Goal: Information Seeking & Learning: Learn about a topic

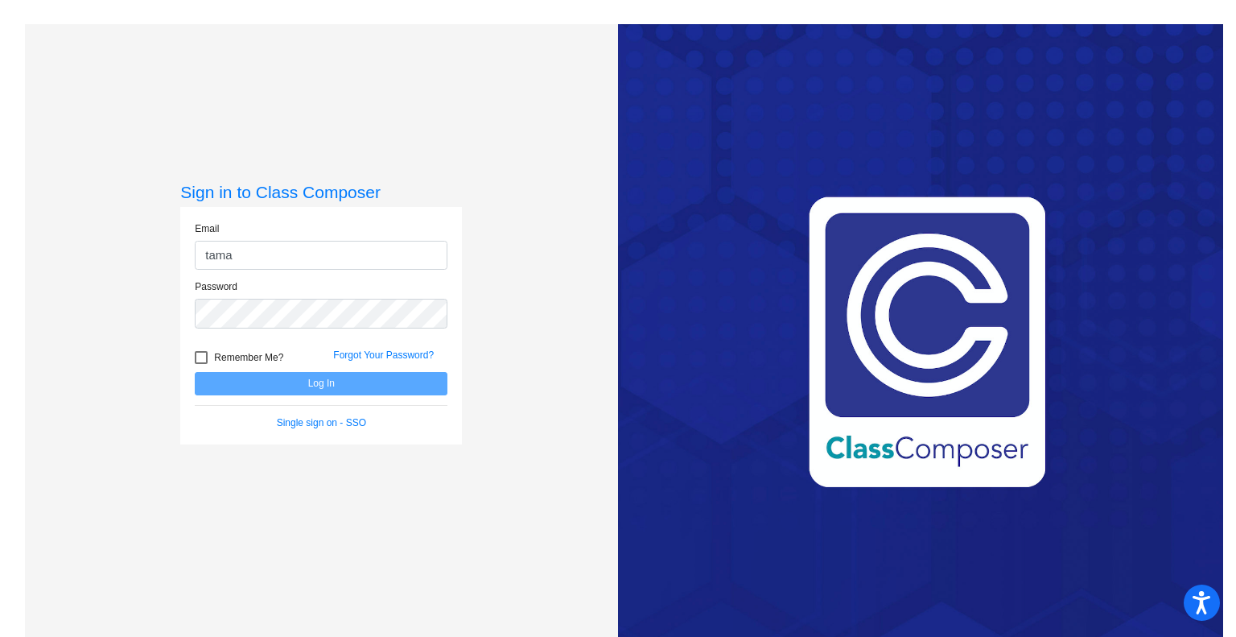
type input "[EMAIL_ADDRESS][PERSON_NAME][DOMAIN_NAME]"
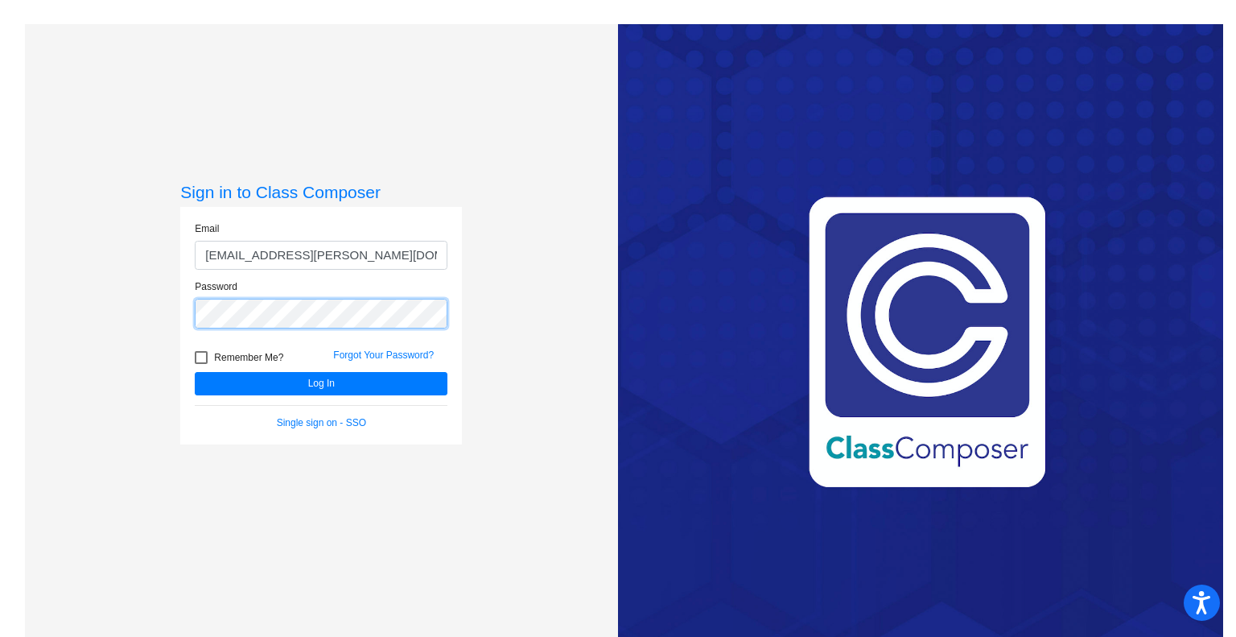
click at [195, 372] on button "Log In" at bounding box center [321, 383] width 253 height 23
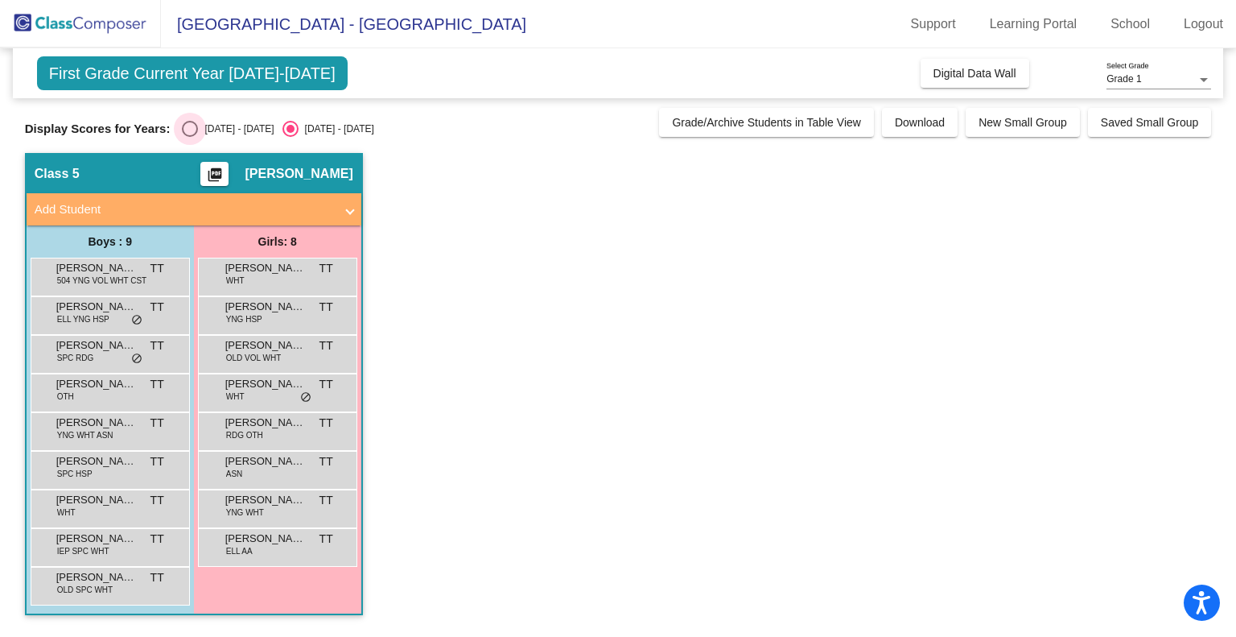
click at [188, 128] on div "Select an option" at bounding box center [190, 129] width 16 height 16
click at [189, 137] on input "[DATE] - [DATE]" at bounding box center [189, 137] width 1 height 1
radio input "true"
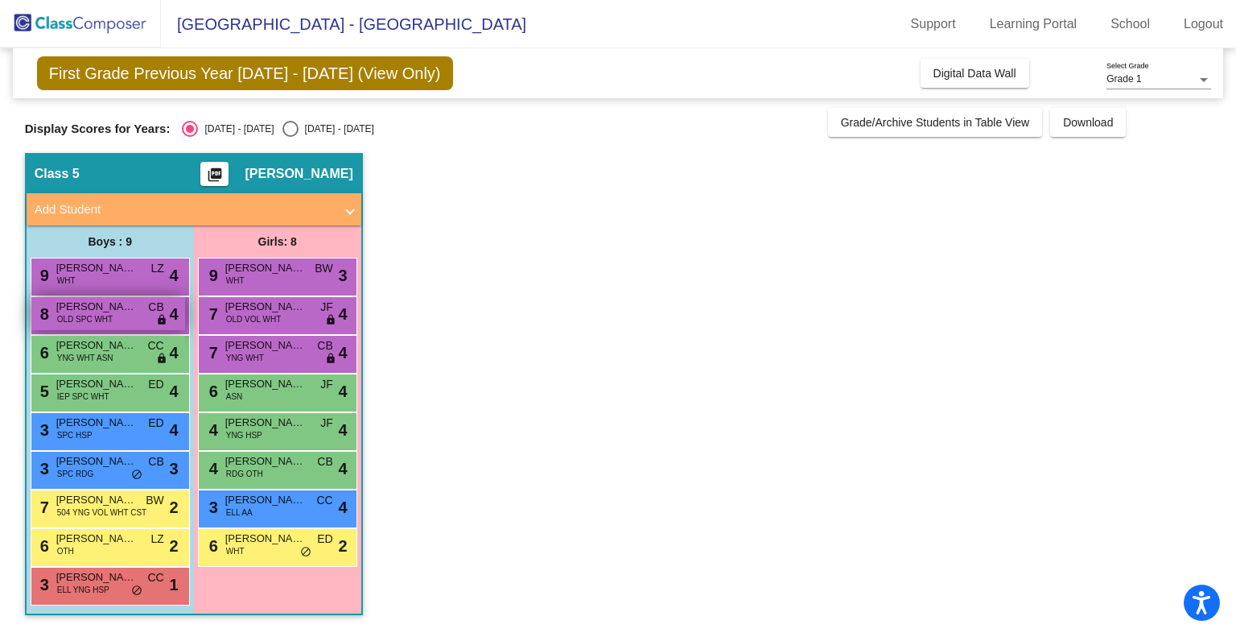
click at [104, 308] on span "[PERSON_NAME]" at bounding box center [96, 307] width 80 height 16
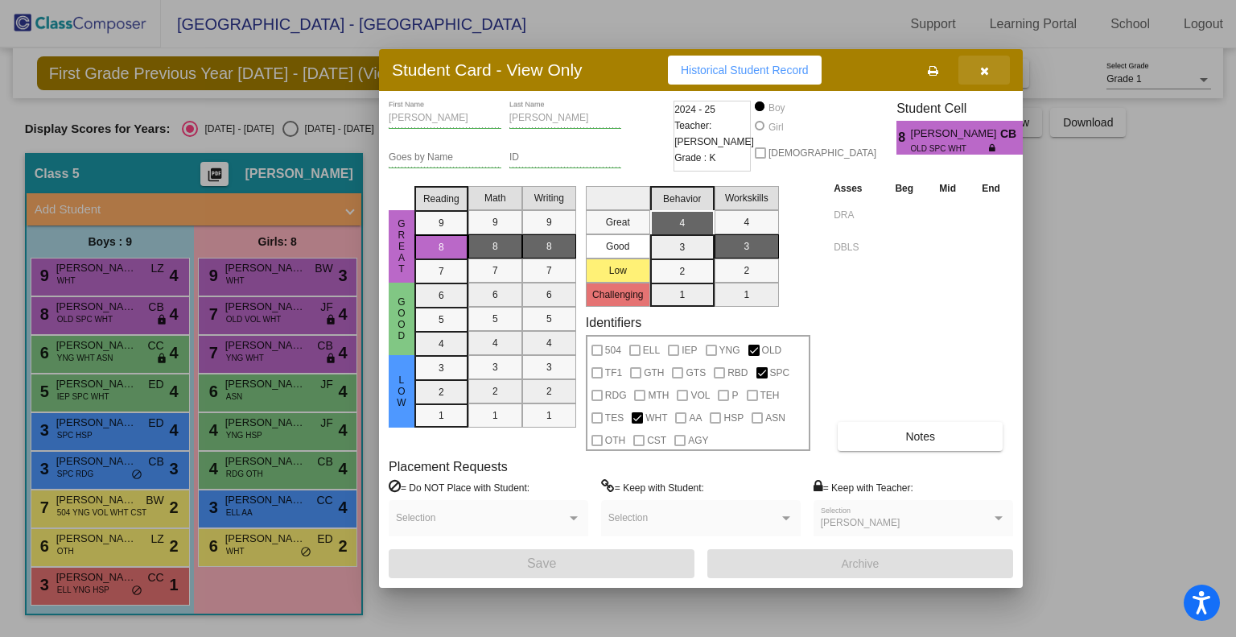
click at [983, 72] on icon "button" at bounding box center [984, 70] width 9 height 11
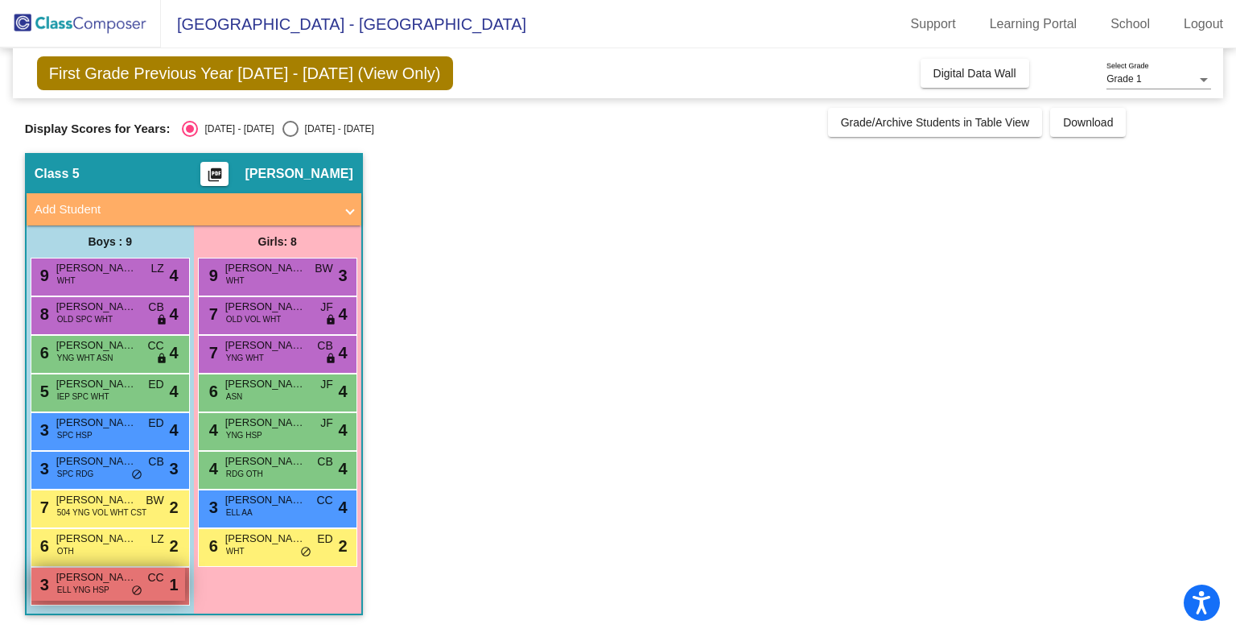
click at [89, 589] on span "ELL YNG HSP" at bounding box center [83, 589] width 52 height 12
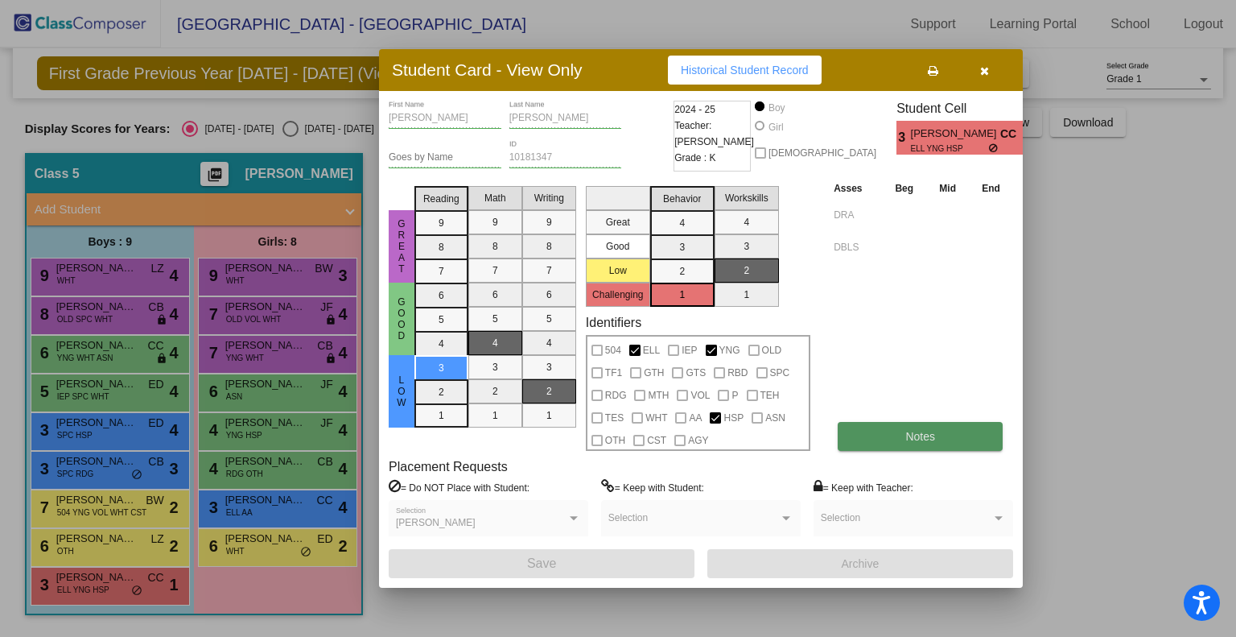
click at [901, 434] on button "Notes" at bounding box center [920, 436] width 165 height 29
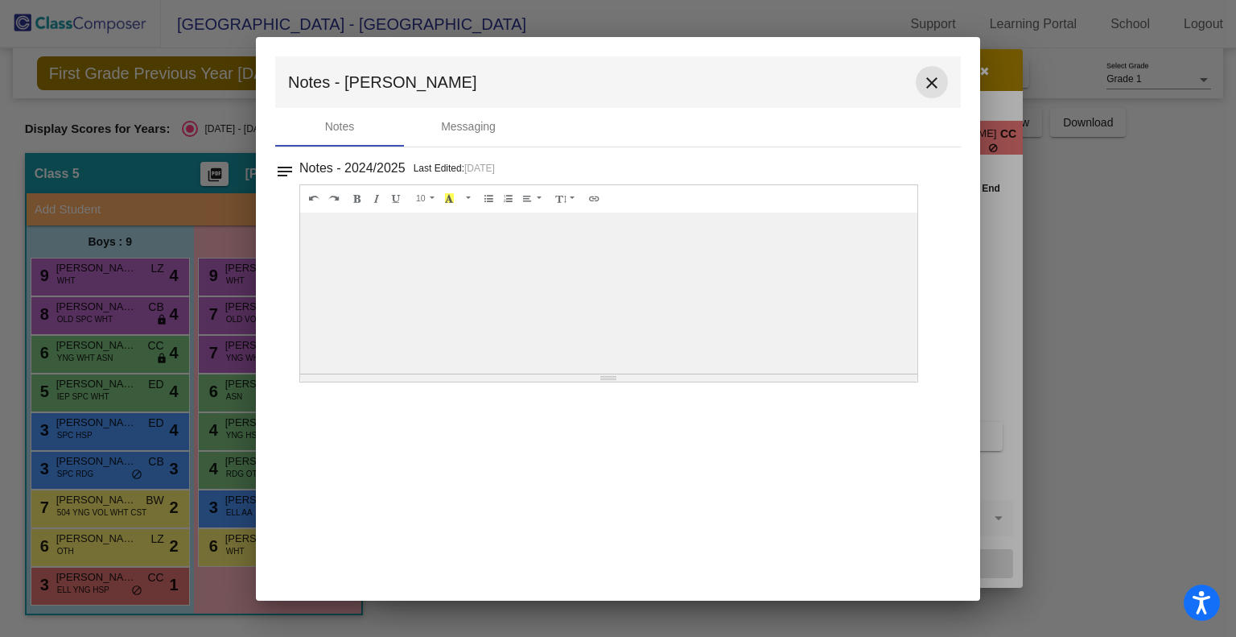
click at [930, 88] on mat-icon "close" at bounding box center [931, 82] width 19 height 19
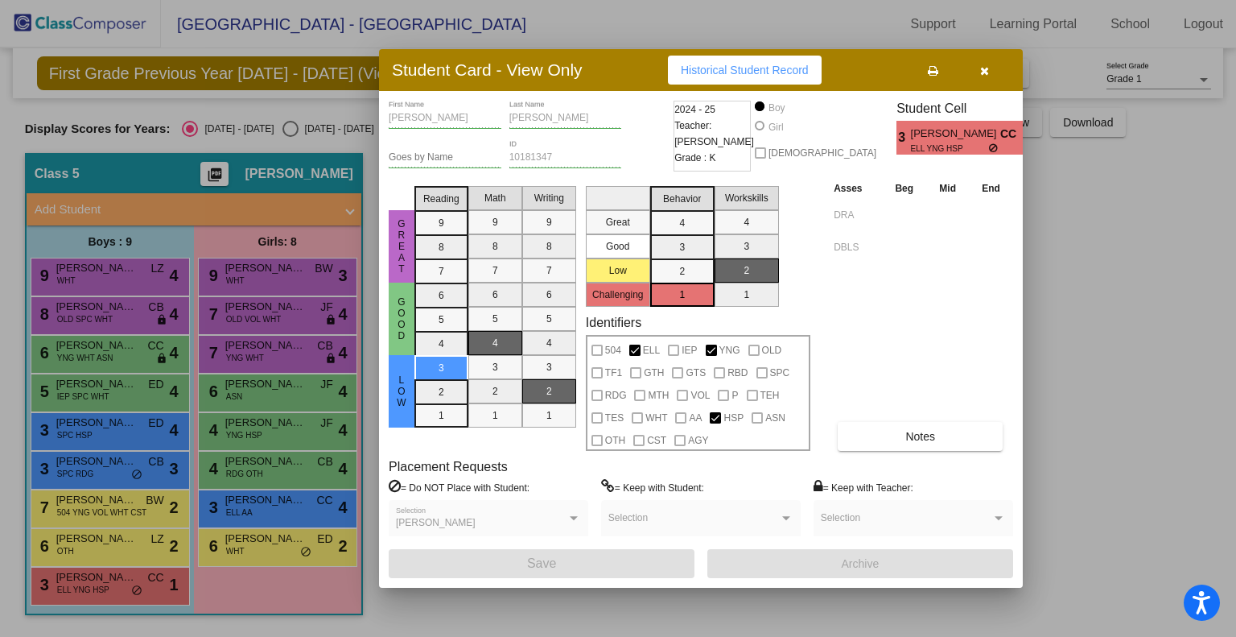
click at [930, 88] on div "Student Card - View Only Historical Student Record" at bounding box center [701, 70] width 644 height 42
click at [983, 60] on button "button" at bounding box center [984, 70] width 52 height 29
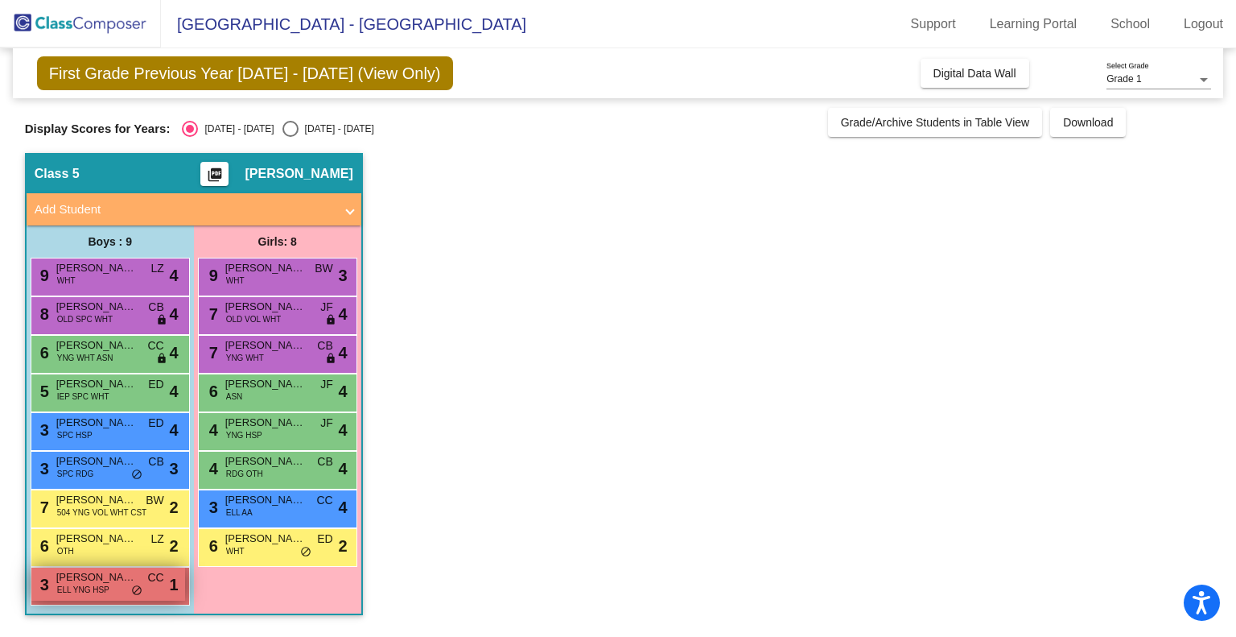
click at [109, 583] on span "[PERSON_NAME]" at bounding box center [96, 577] width 80 height 16
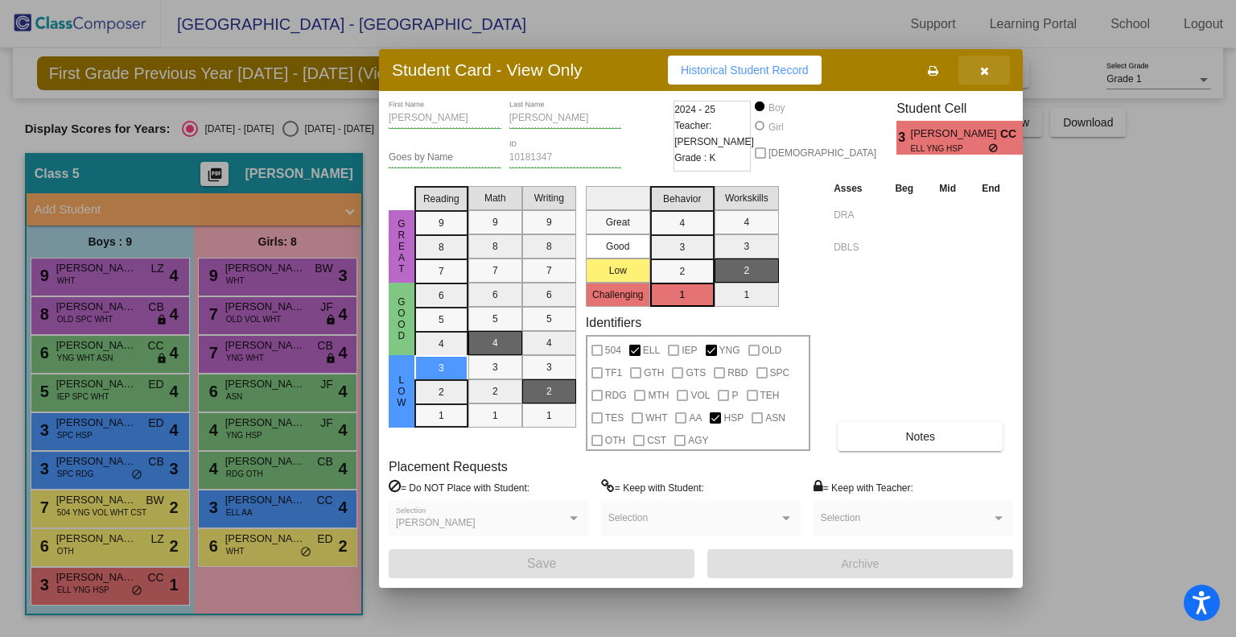
click at [981, 73] on icon "button" at bounding box center [984, 70] width 9 height 11
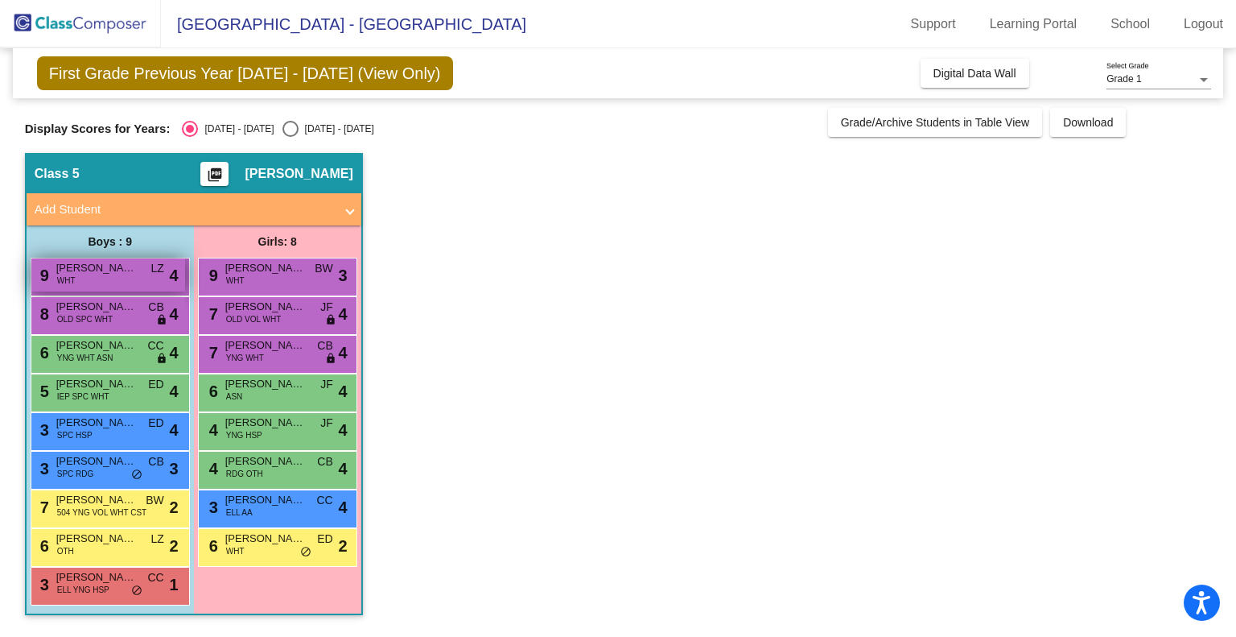
click at [109, 271] on span "[PERSON_NAME]" at bounding box center [96, 268] width 80 height 16
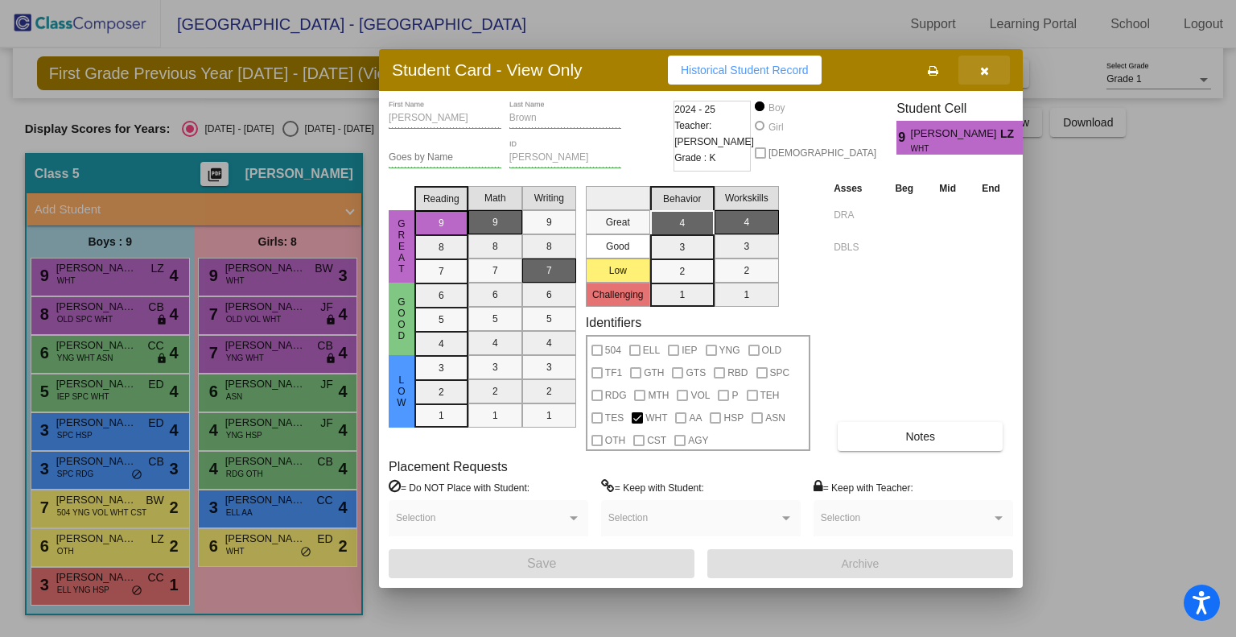
click at [982, 70] on icon "button" at bounding box center [984, 70] width 9 height 11
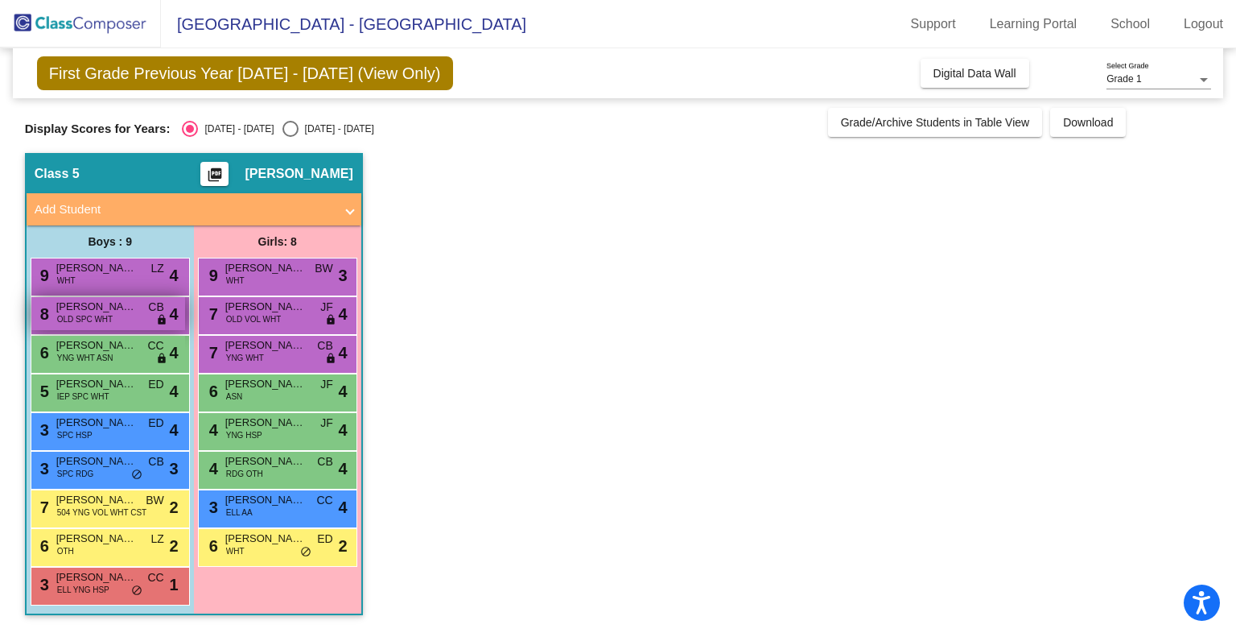
click at [111, 308] on span "[PERSON_NAME]" at bounding box center [96, 307] width 80 height 16
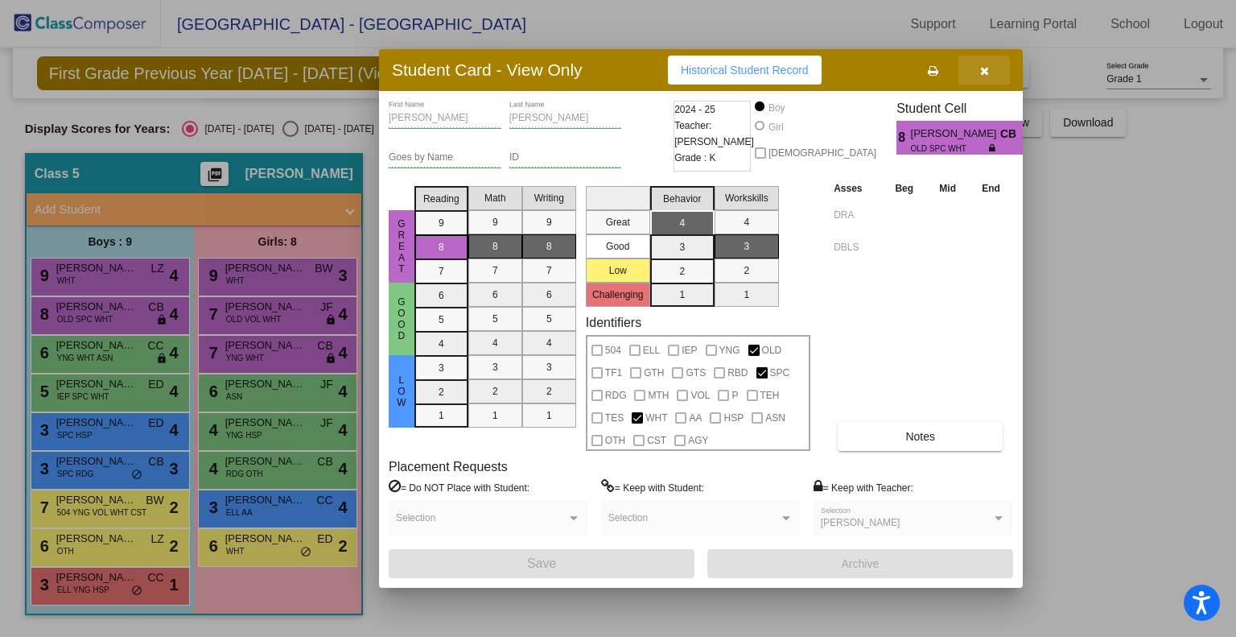
click at [985, 71] on icon "button" at bounding box center [984, 70] width 9 height 11
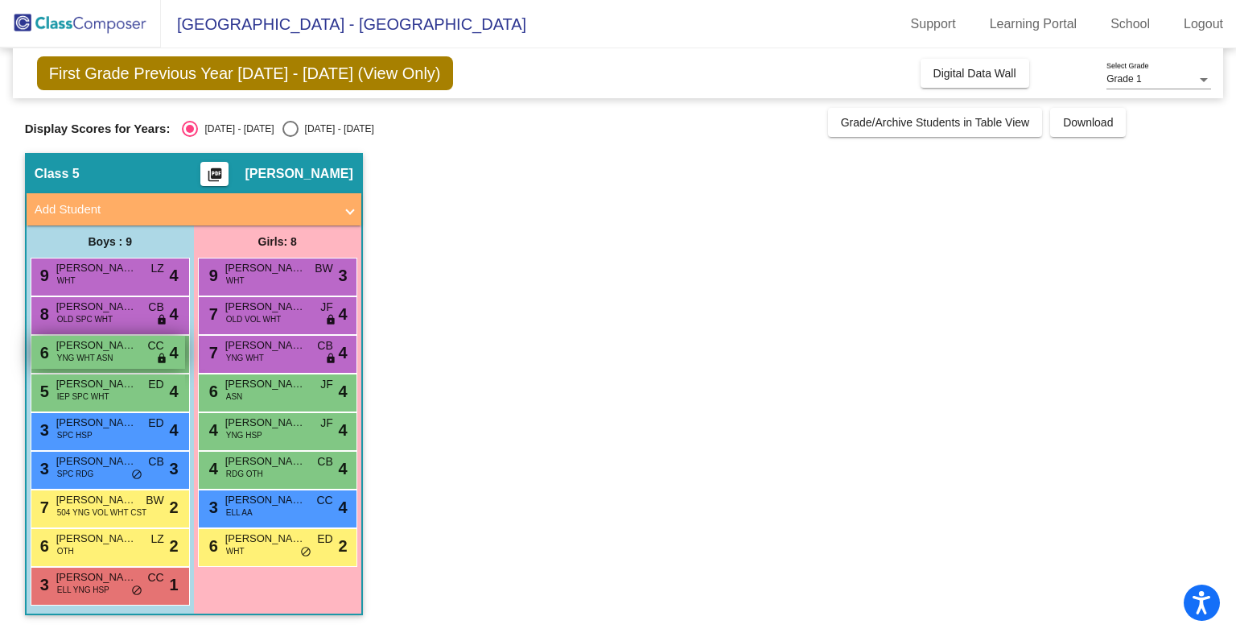
click at [105, 349] on span "[PERSON_NAME]" at bounding box center [96, 345] width 80 height 16
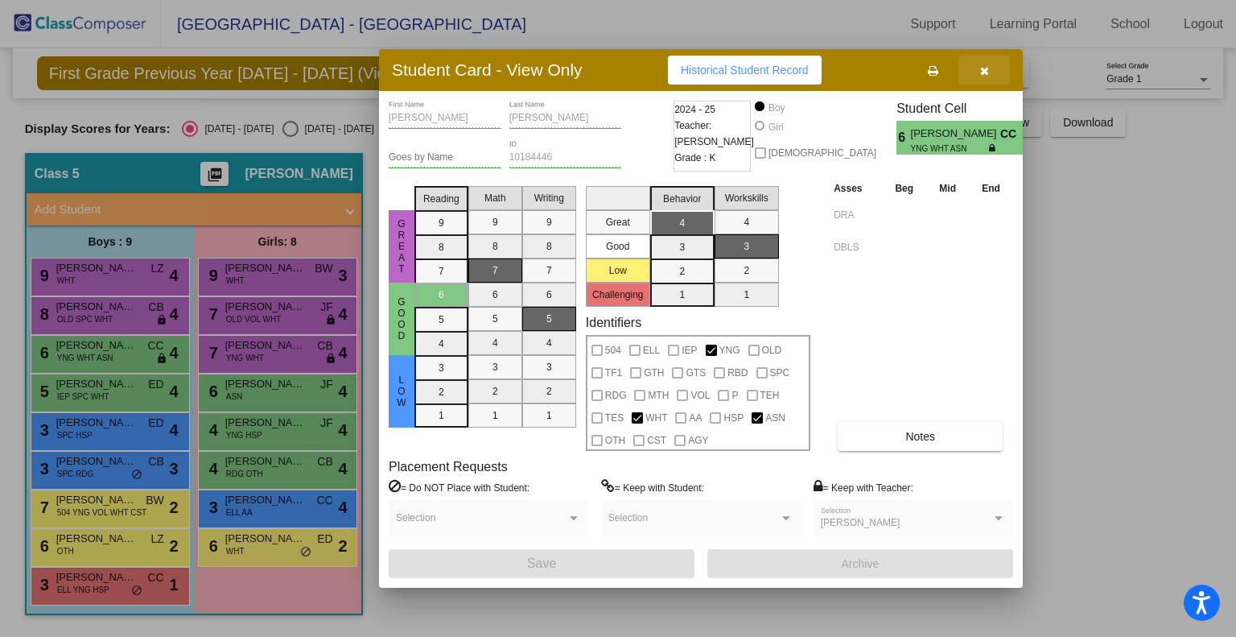
click at [987, 70] on icon "button" at bounding box center [984, 70] width 9 height 11
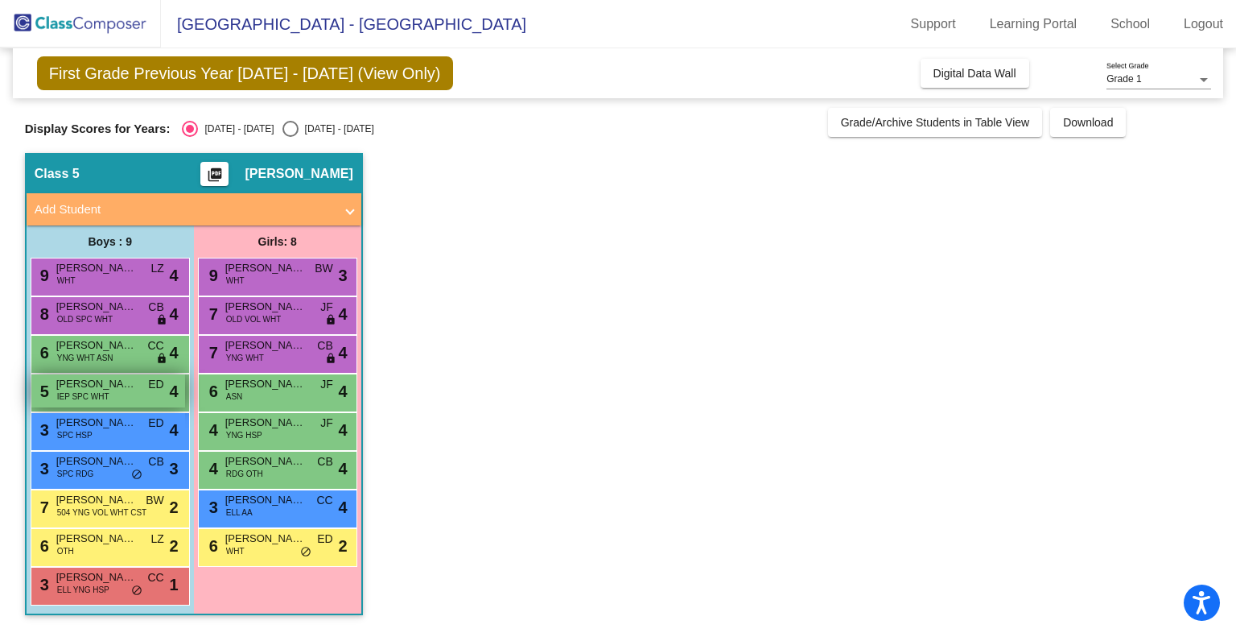
click at [93, 398] on span "IEP SPC WHT" at bounding box center [83, 396] width 52 height 12
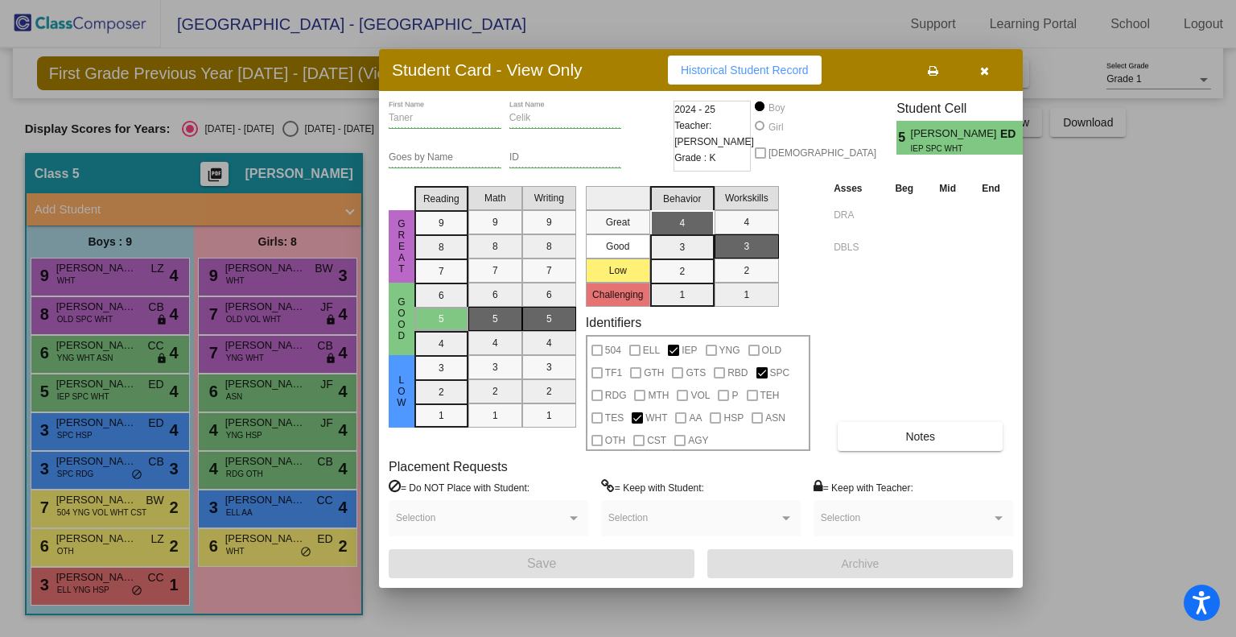
click at [980, 67] on icon "button" at bounding box center [984, 70] width 9 height 11
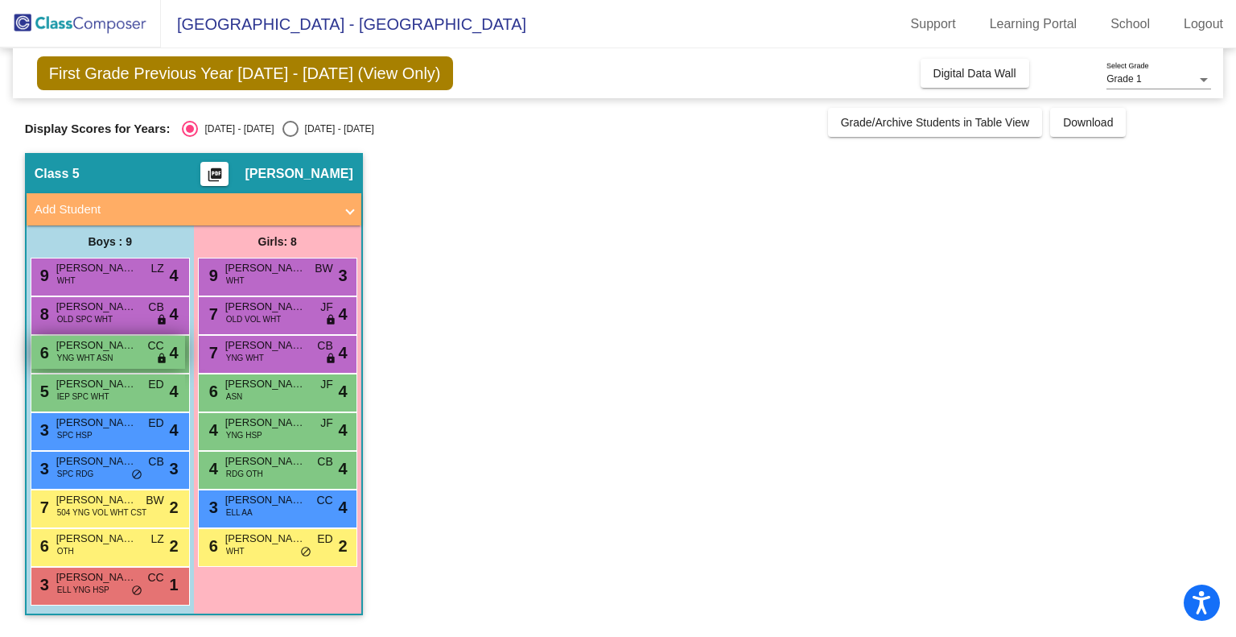
click at [109, 340] on span "[PERSON_NAME]" at bounding box center [96, 345] width 80 height 16
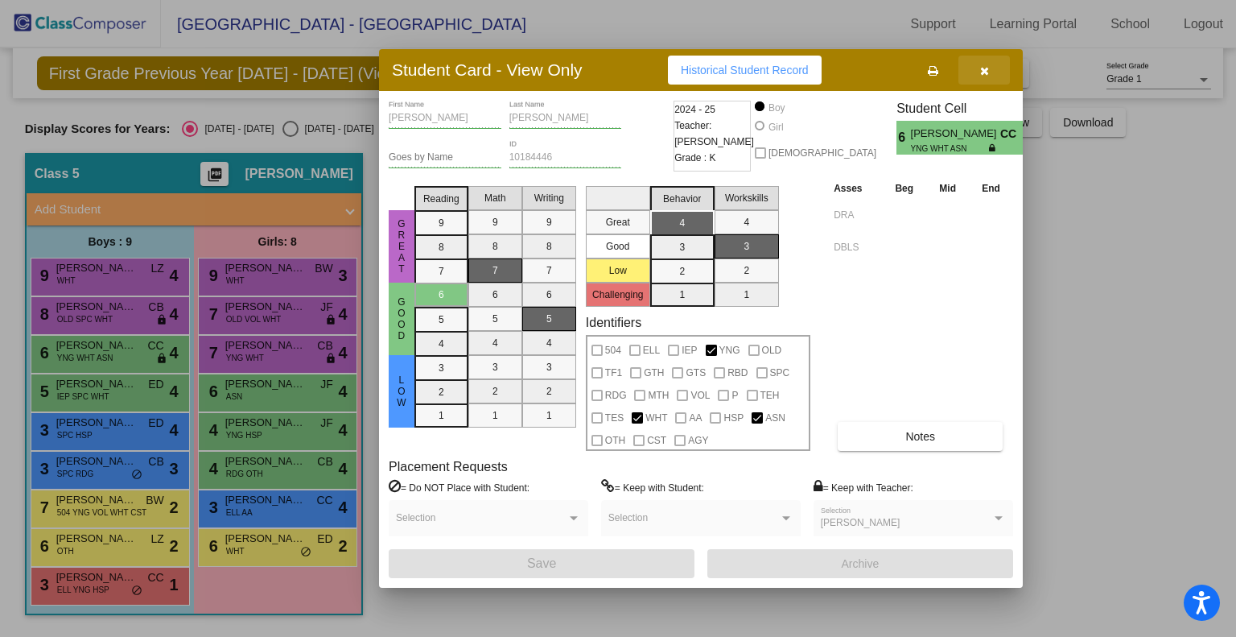
click at [980, 64] on span "button" at bounding box center [984, 70] width 9 height 13
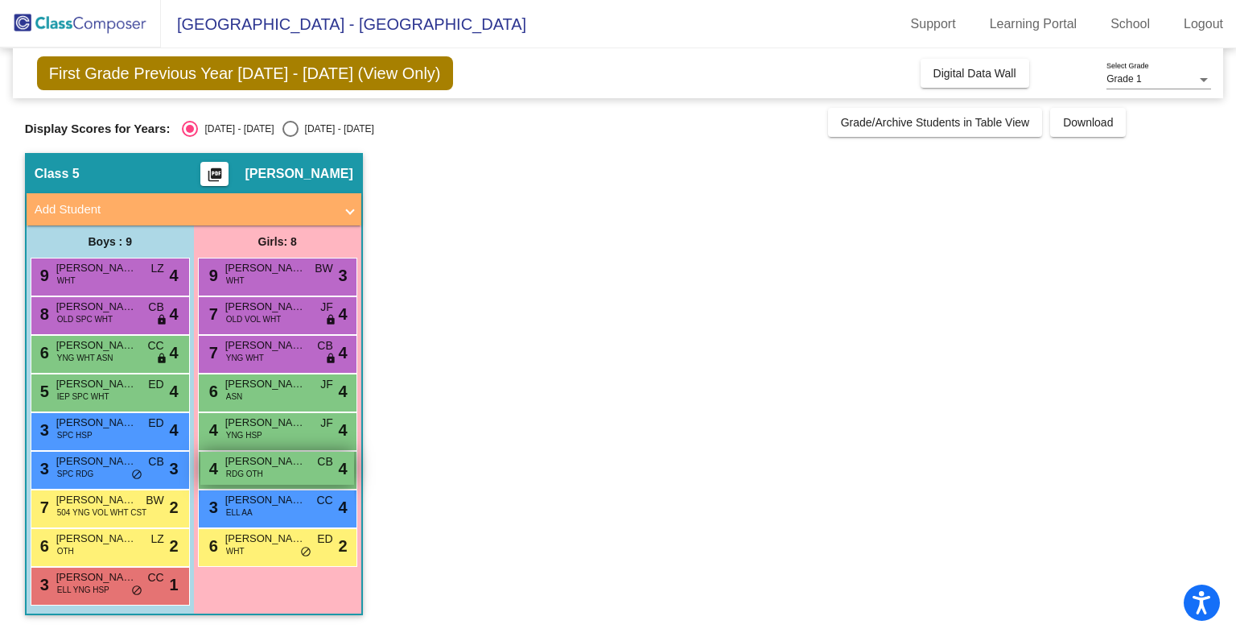
click at [264, 462] on span "[PERSON_NAME]" at bounding box center [265, 461] width 80 height 16
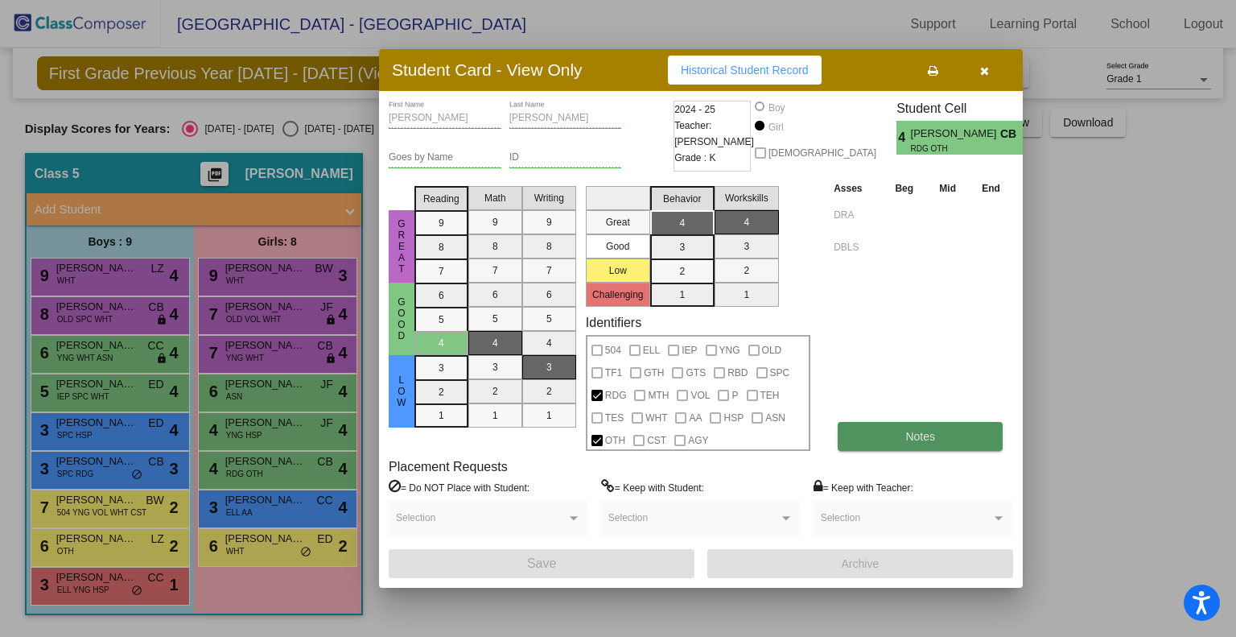
click at [905, 440] on button "Notes" at bounding box center [920, 436] width 165 height 29
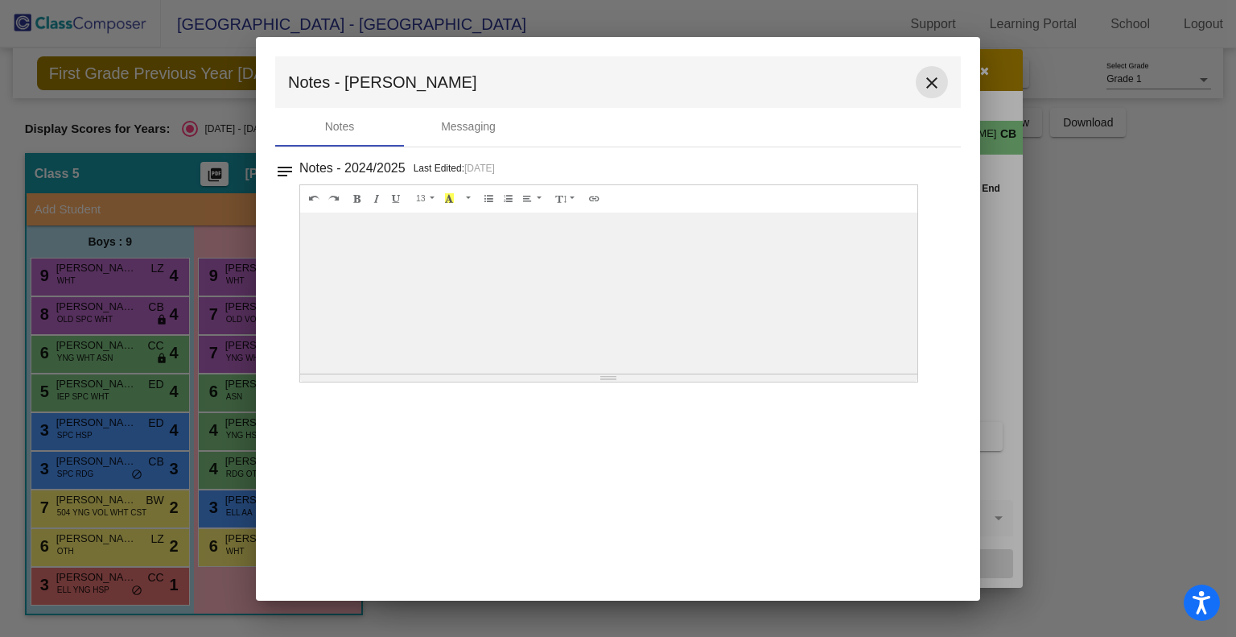
click at [926, 79] on mat-icon "close" at bounding box center [931, 82] width 19 height 19
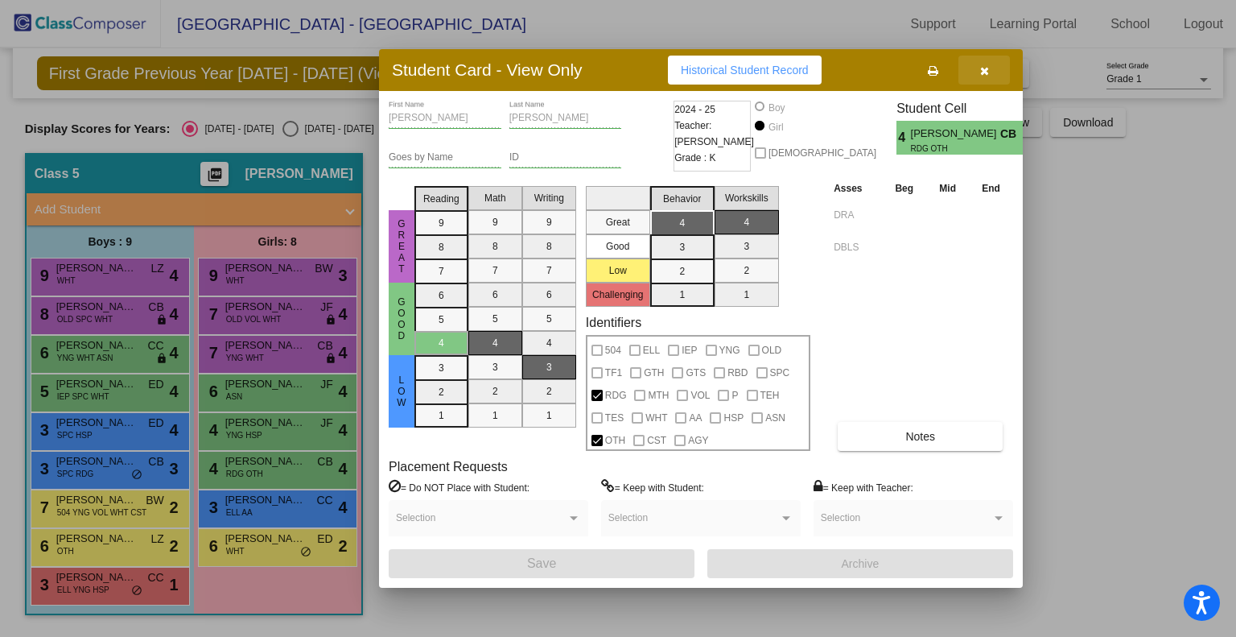
click at [983, 68] on icon "button" at bounding box center [984, 70] width 9 height 11
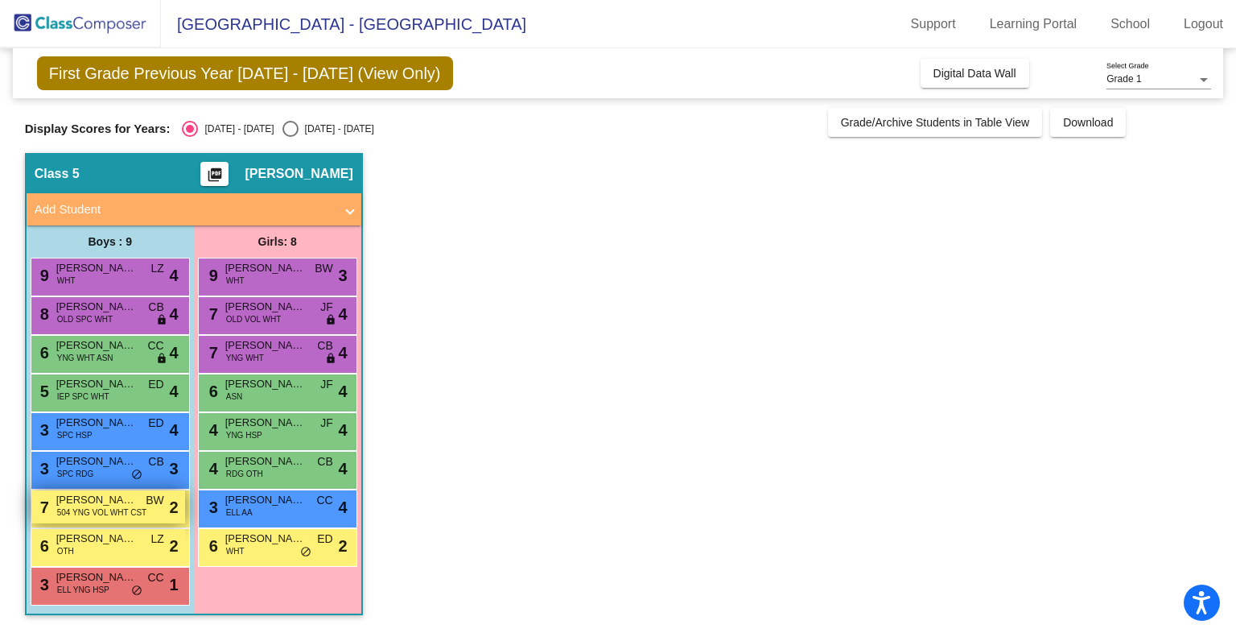
click at [81, 511] on span "504 YNG VOL WHT CST" at bounding box center [102, 512] width 90 height 12
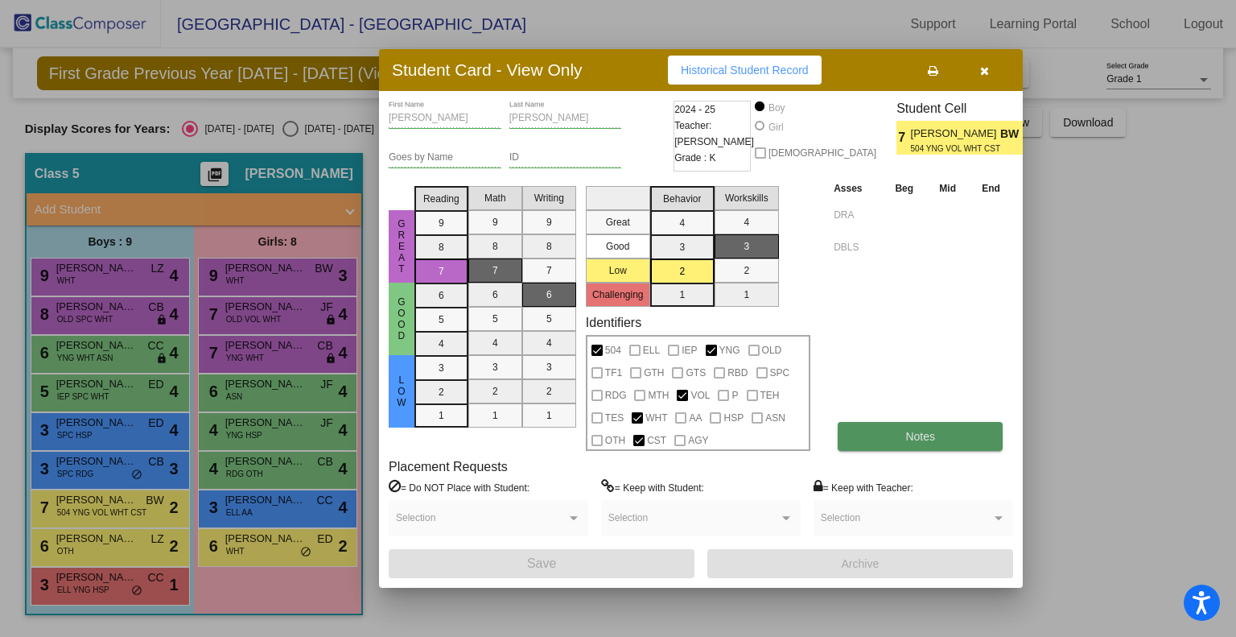
click at [890, 427] on button "Notes" at bounding box center [920, 436] width 165 height 29
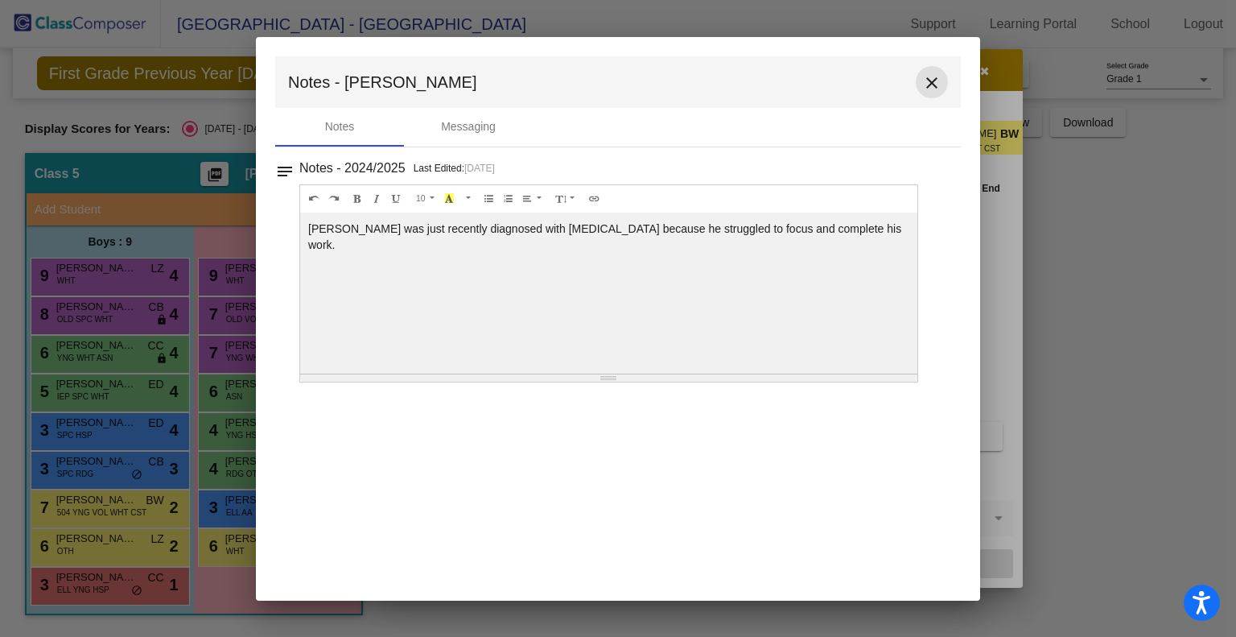
click at [923, 76] on mat-icon "close" at bounding box center [931, 82] width 19 height 19
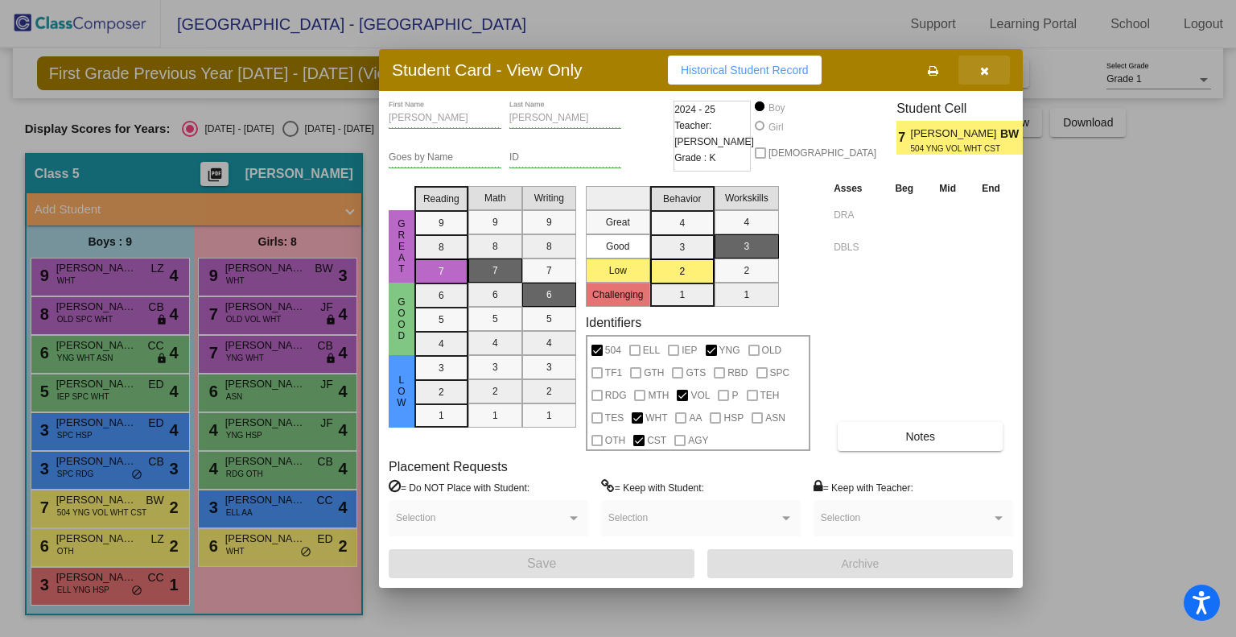
click at [983, 68] on icon "button" at bounding box center [984, 70] width 9 height 11
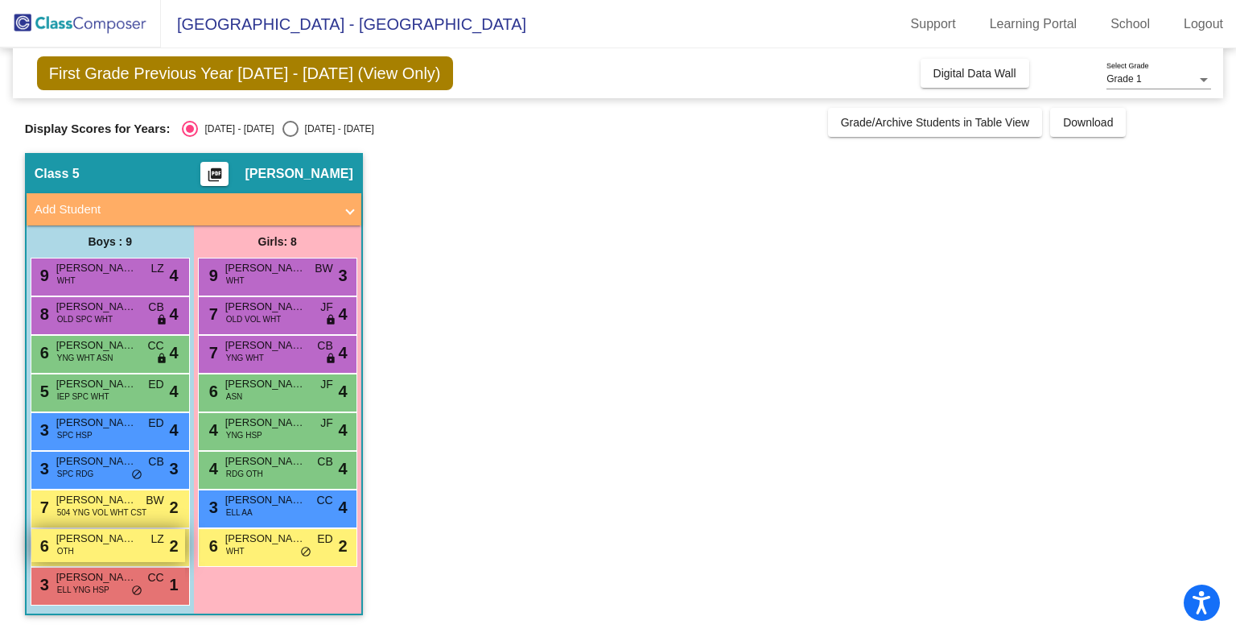
click at [124, 552] on div "6 [PERSON_NAME] OTH LZ lock do_not_disturb_alt 2" at bounding box center [108, 545] width 154 height 33
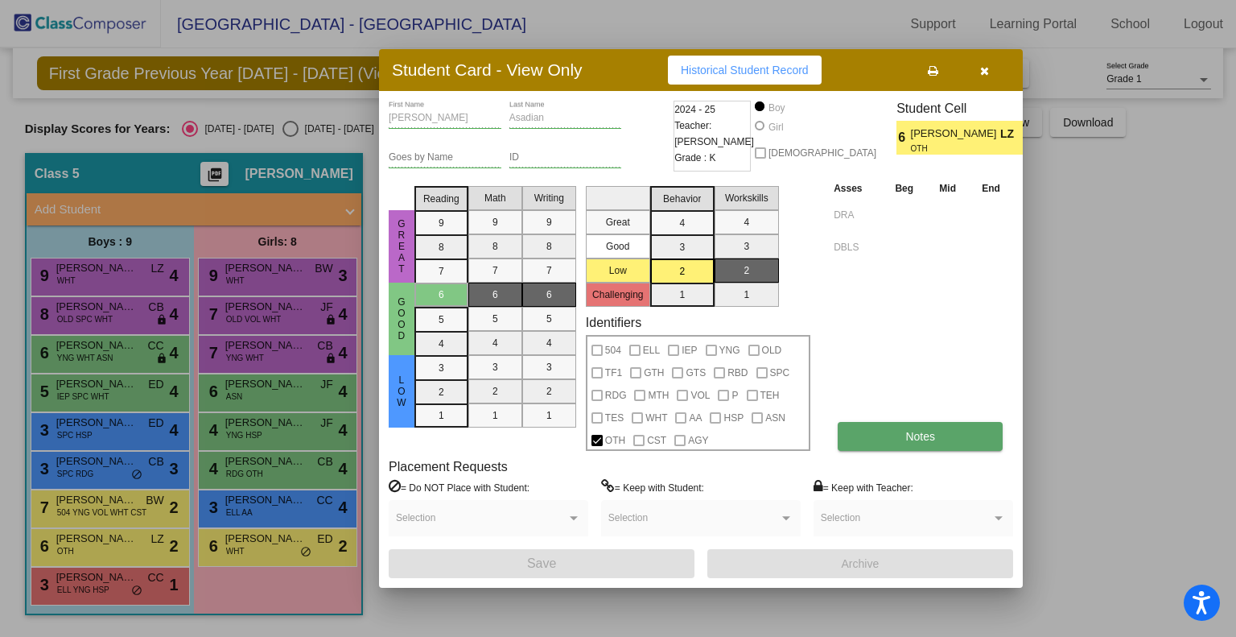
click at [914, 440] on span "Notes" at bounding box center [920, 436] width 30 height 13
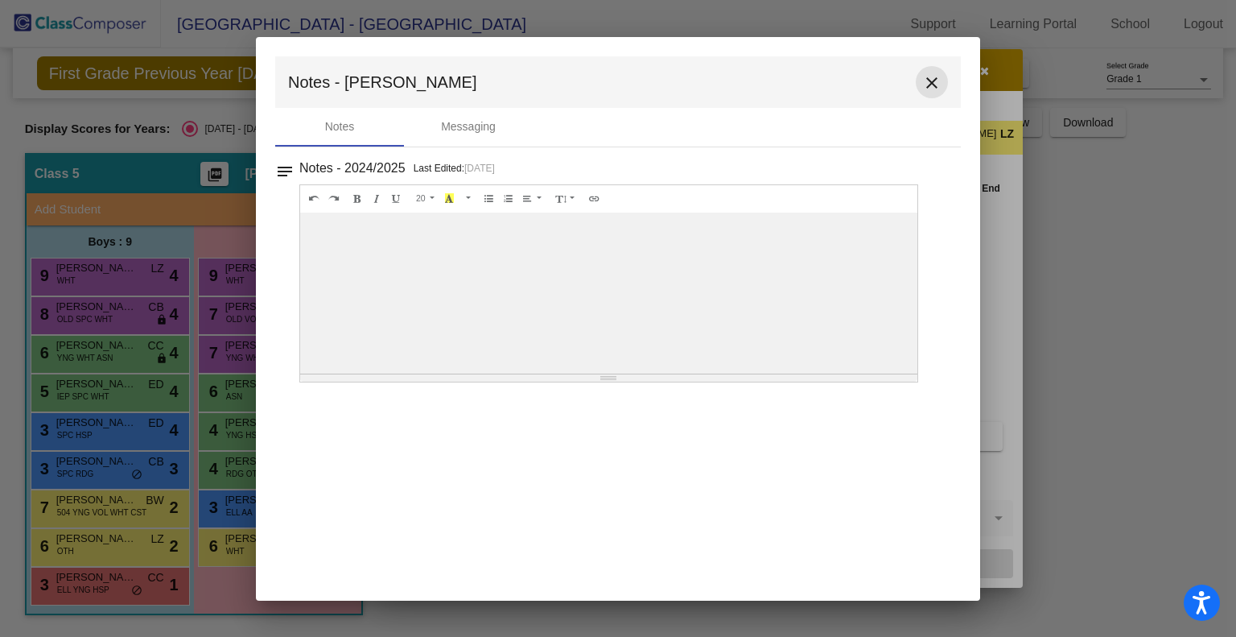
click at [926, 80] on mat-icon "close" at bounding box center [931, 82] width 19 height 19
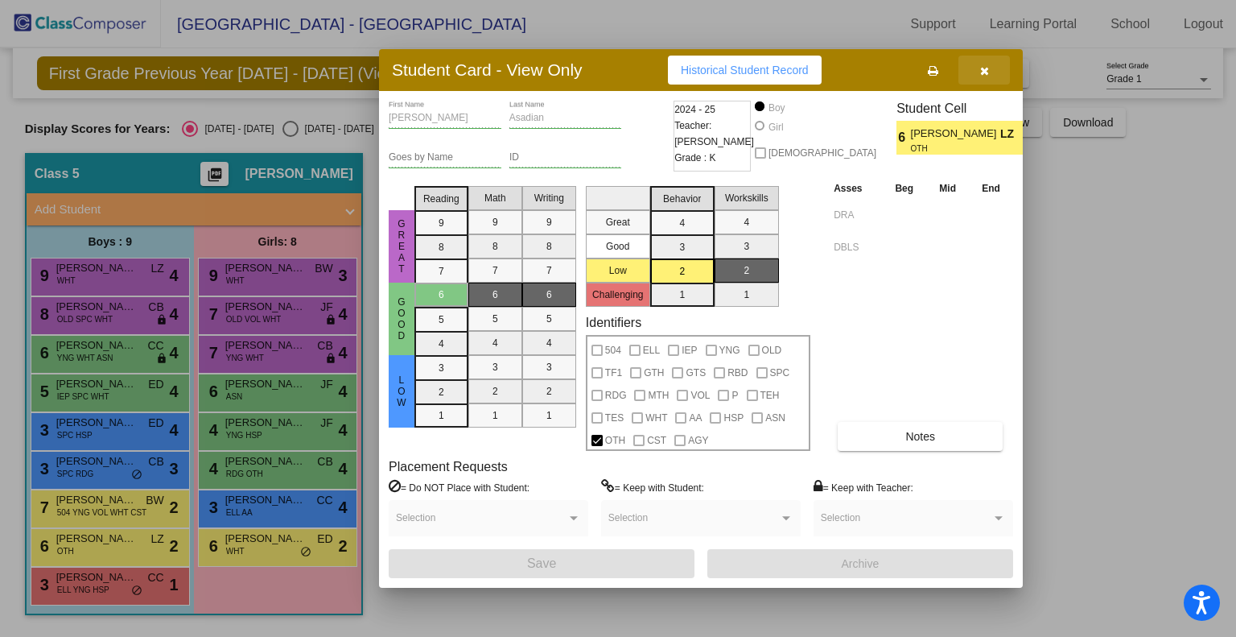
click at [982, 66] on icon "button" at bounding box center [984, 70] width 9 height 11
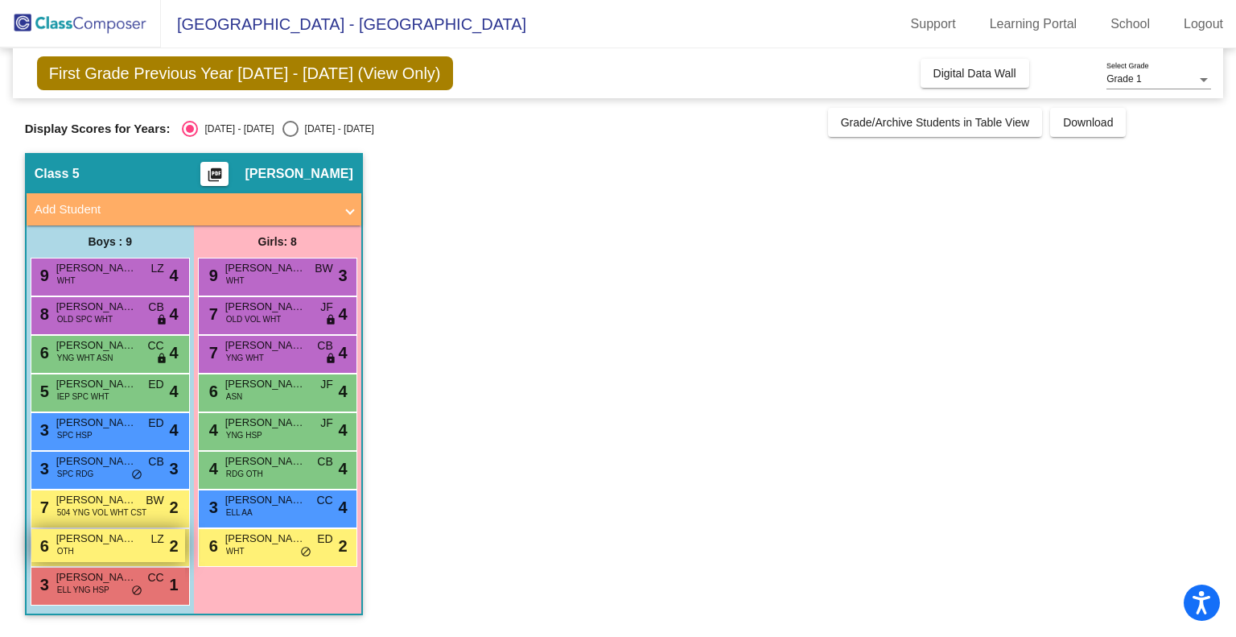
click at [85, 547] on div "6 [PERSON_NAME] OTH LZ lock do_not_disturb_alt 2" at bounding box center [108, 545] width 154 height 33
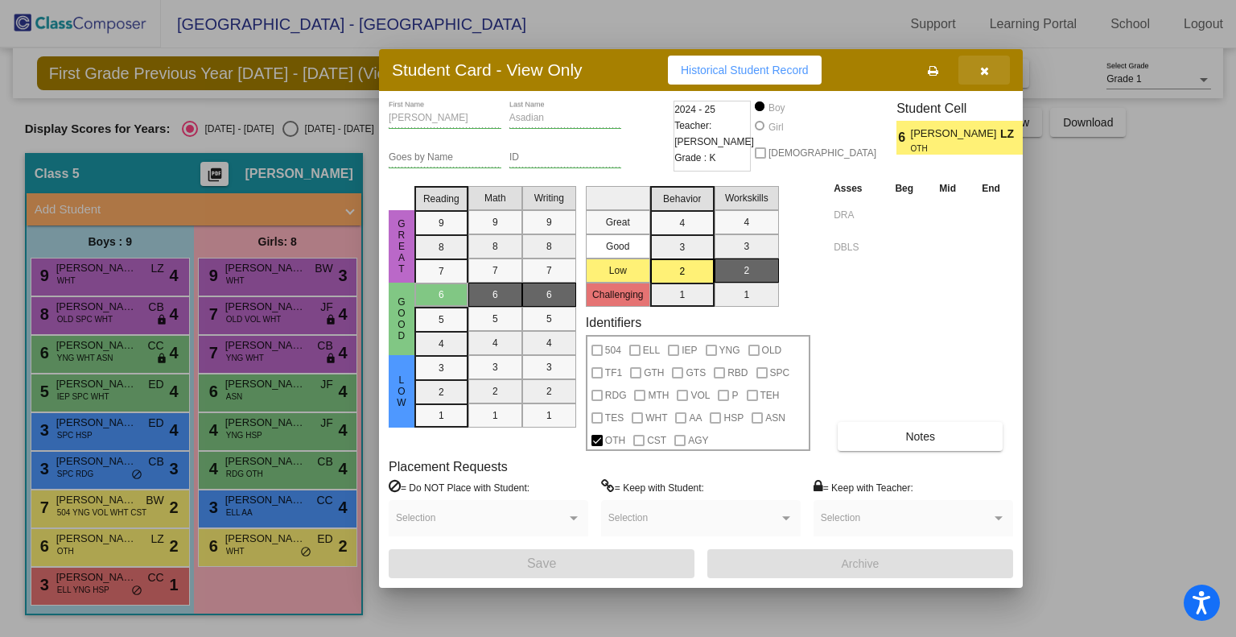
click at [983, 67] on icon "button" at bounding box center [984, 70] width 9 height 11
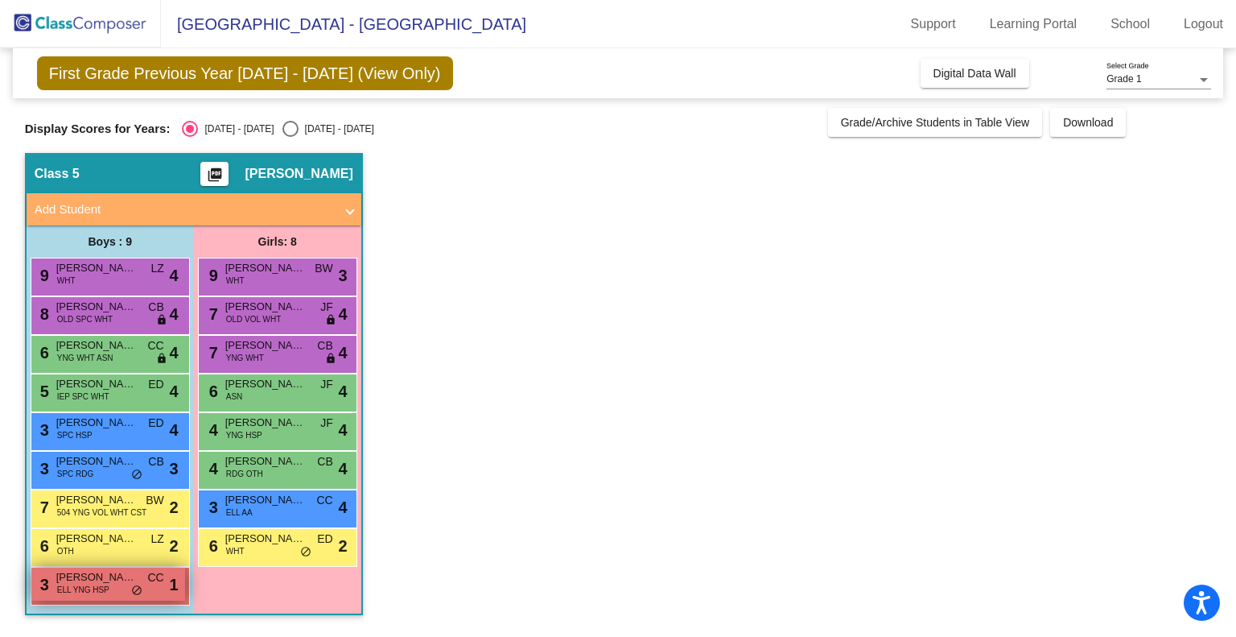
click at [74, 592] on span "ELL YNG HSP" at bounding box center [83, 589] width 52 height 12
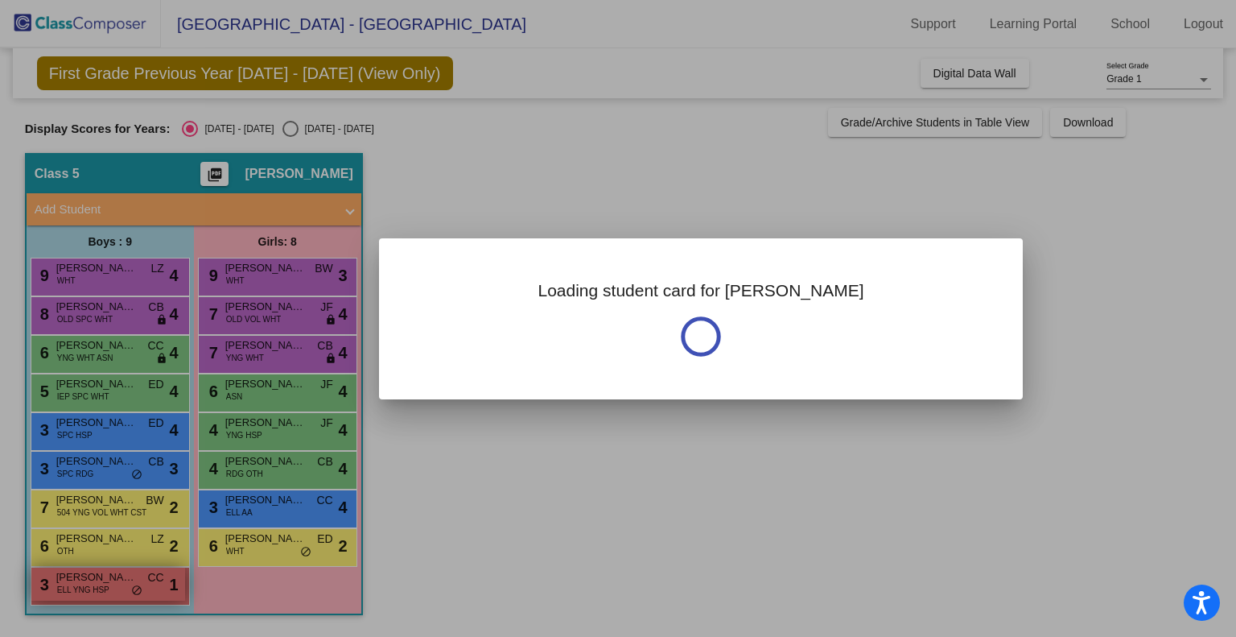
click at [74, 592] on div at bounding box center [618, 318] width 1236 height 637
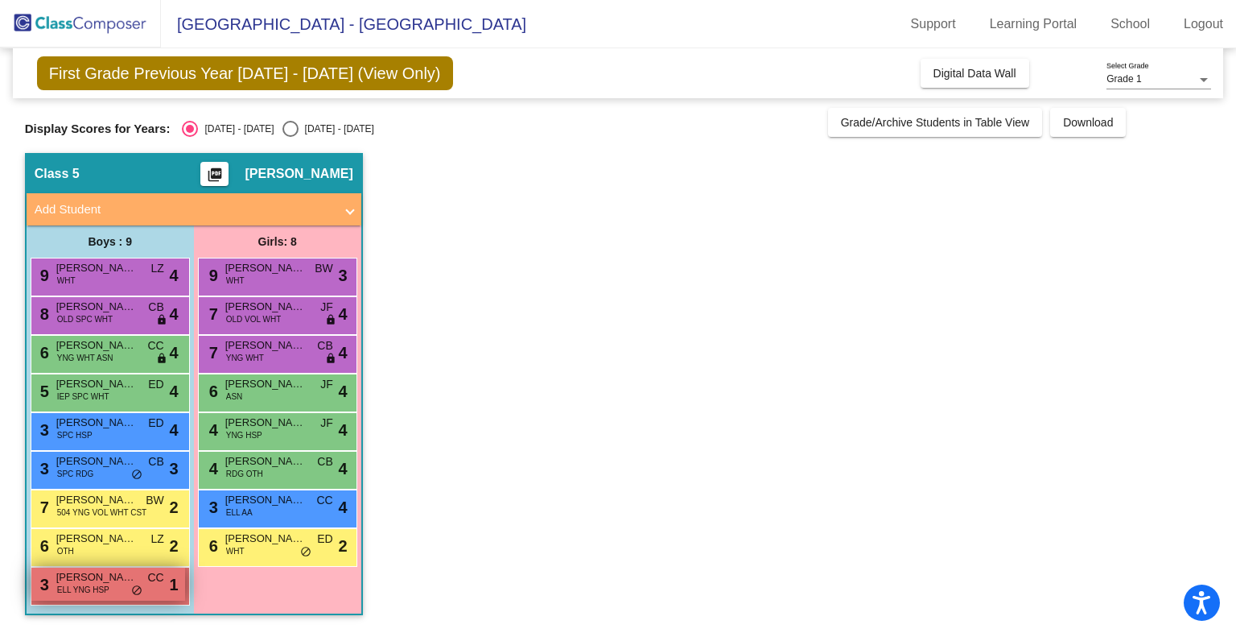
click at [74, 592] on span "ELL YNG HSP" at bounding box center [83, 589] width 52 height 12
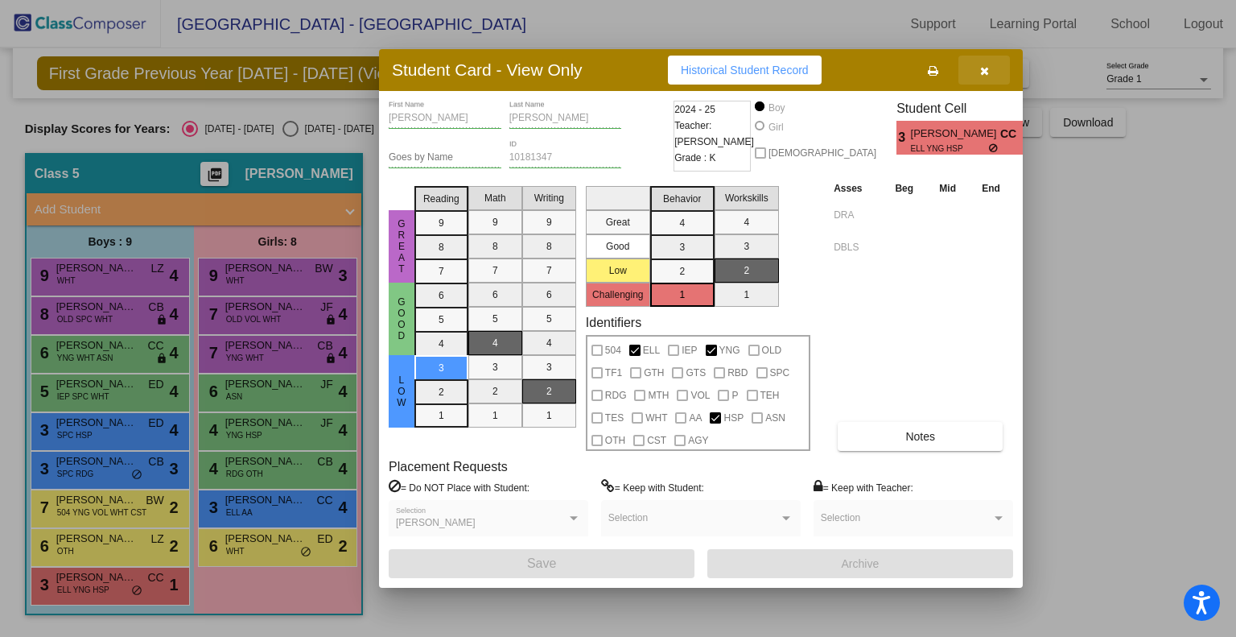
click at [991, 64] on button "button" at bounding box center [984, 70] width 52 height 29
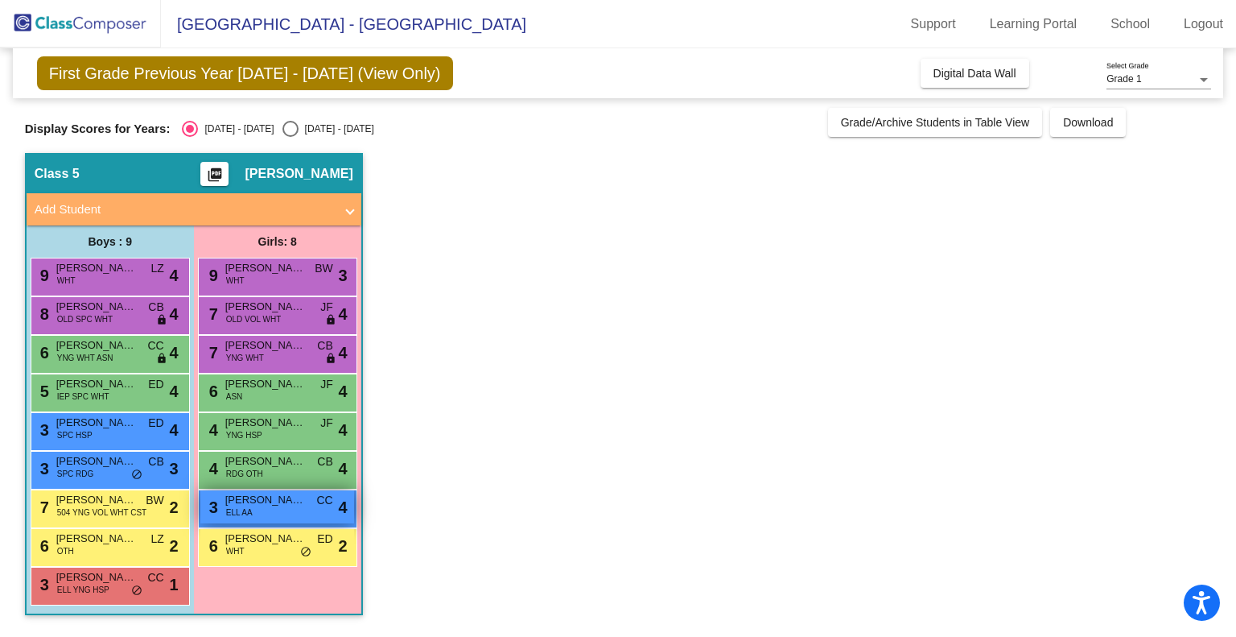
click at [241, 504] on span "[PERSON_NAME]" at bounding box center [265, 500] width 80 height 16
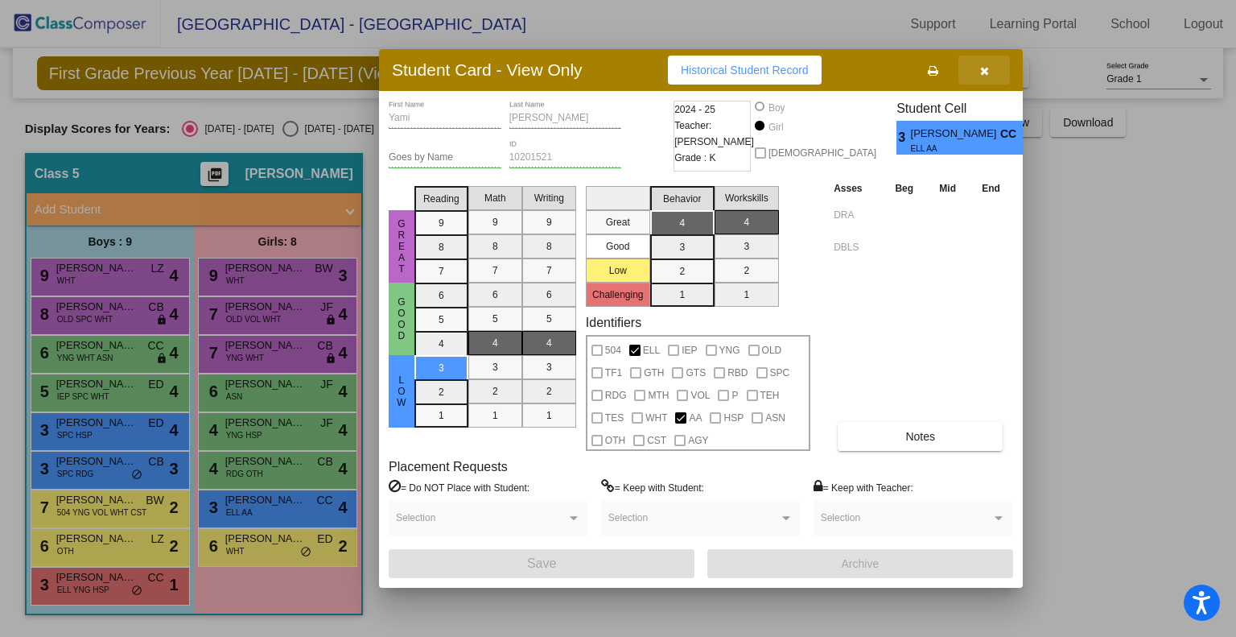
click at [982, 73] on icon "button" at bounding box center [984, 70] width 9 height 11
